Goal: Find specific page/section: Find specific page/section

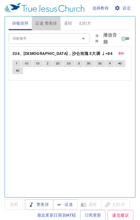
click at [48, 23] on span "证道 赞美诗" at bounding box center [46, 23] width 22 height 7
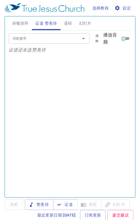
click at [66, 205] on span "证道" at bounding box center [65, 204] width 15 height 7
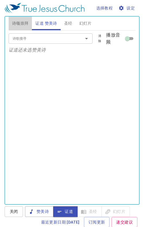
click at [23, 24] on span "诗颂崇拜" at bounding box center [20, 23] width 17 height 7
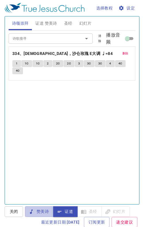
click at [45, 212] on span "赞美诗" at bounding box center [39, 211] width 19 height 7
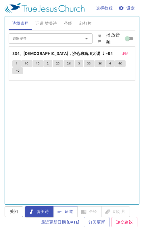
click at [25, 206] on button "赞美诗" at bounding box center [39, 211] width 28 height 11
click at [123, 55] on span "删除" at bounding box center [125, 53] width 6 height 5
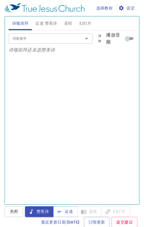
click at [49, 39] on input "诗歌搜寻" at bounding box center [42, 38] width 64 height 7
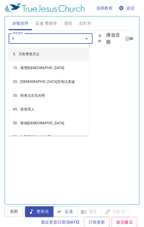
type input "57"
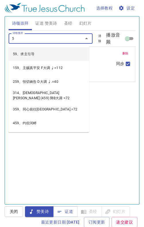
type input "59"
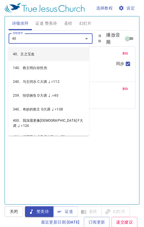
type input "402"
type input "407"
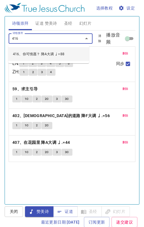
type input "416、你可情愿？ 降A大调 ♩=88"
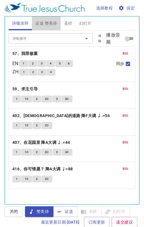
click at [50, 21] on span "证道 赞美诗" at bounding box center [46, 23] width 22 height 7
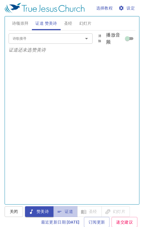
click at [65, 212] on span "证道" at bounding box center [65, 211] width 15 height 7
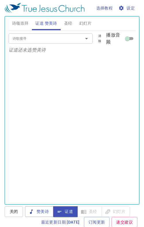
click at [23, 22] on span "诗颂崇拜" at bounding box center [20, 23] width 17 height 7
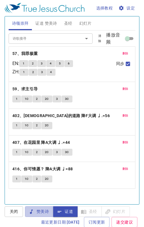
click at [45, 212] on span "赞美诗" at bounding box center [39, 211] width 19 height 7
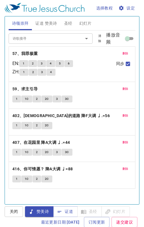
click at [24, 72] on button "1" at bounding box center [24, 72] width 9 height 7
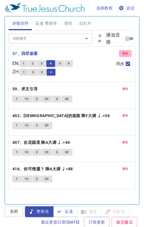
click at [122, 54] on span "删除" at bounding box center [125, 53] width 6 height 5
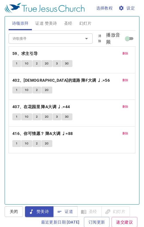
click at [31, 51] on b "59、求主引导" at bounding box center [25, 53] width 26 height 7
click at [18, 60] on button "1" at bounding box center [16, 63] width 9 height 7
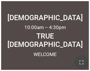
click at [81, 62] on icon "button" at bounding box center [81, 62] width 7 height 7
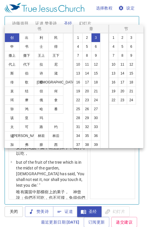
click at [0, 0] on button "19" at bounding box center [0, 0] width 0 height 0
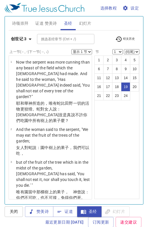
select select "19"
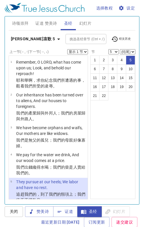
select select "5"
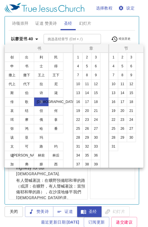
click at [0, 0] on button "30" at bounding box center [0, 0] width 0 height 0
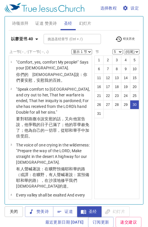
select select "30"
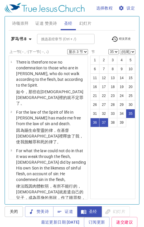
select select "3"
select select "35"
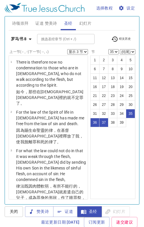
select select "3"
select select "35"
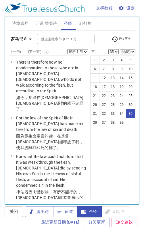
select select "35"
click at [29, 36] on icon "button" at bounding box center [30, 39] width 7 height 7
click at [0, 0] on div "书 创 出 利 民 申 书 士 得 撒上 撒下 王上 王下 代上 代下 拉 尼 斯 伯 诗 箴 传 歌 赛 耶 哀 结 但 何 珥 摩 俄 拿 弥 鸿 哈 番…" at bounding box center [0, 0] width 0 height 0
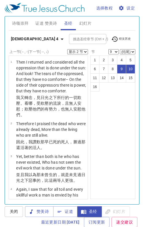
select select "2"
select select "9"
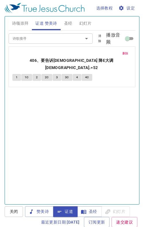
scroll to position [268, 0]
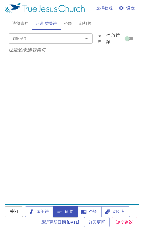
scroll to position [268, 0]
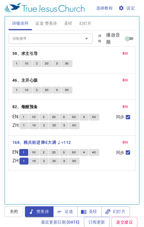
click at [36, 160] on span "1C" at bounding box center [34, 160] width 4 height 5
click at [36, 159] on span "1C" at bounding box center [34, 160] width 4 height 5
click at [36, 151] on span "1C" at bounding box center [34, 152] width 4 height 5
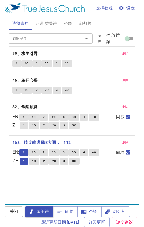
click at [36, 151] on span "1C" at bounding box center [34, 152] width 4 height 5
click at [38, 155] on button "1C" at bounding box center [33, 152] width 11 height 7
click at [35, 161] on span "1C" at bounding box center [34, 160] width 4 height 5
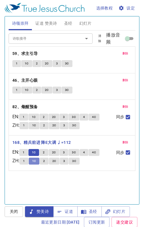
click at [35, 161] on span "1C" at bounding box center [34, 160] width 4 height 5
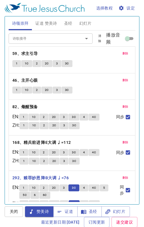
click at [86, 186] on button "4" at bounding box center [84, 187] width 9 height 7
click at [85, 188] on span "4" at bounding box center [84, 187] width 2 height 5
